Goal: Task Accomplishment & Management: Manage account settings

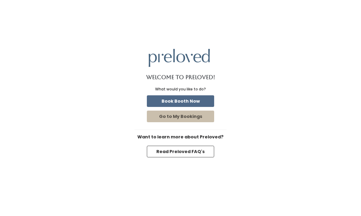
click at [195, 122] on button "Go to My Bookings" at bounding box center [180, 117] width 67 height 12
click at [194, 122] on button "Go to My Bookings" at bounding box center [180, 117] width 67 height 12
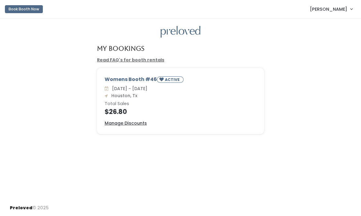
click at [136, 124] on u "Manage Discounts" at bounding box center [126, 123] width 42 height 6
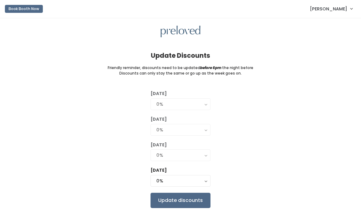
click at [207, 181] on button "0%" at bounding box center [180, 182] width 60 height 12
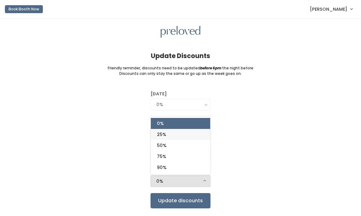
click at [163, 134] on span "25%" at bounding box center [161, 134] width 9 height 7
select select "25%"
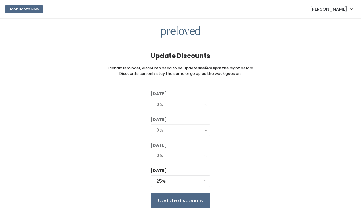
click at [192, 205] on input "Update discounts" at bounding box center [180, 200] width 60 height 15
